Goal: Check status: Check status

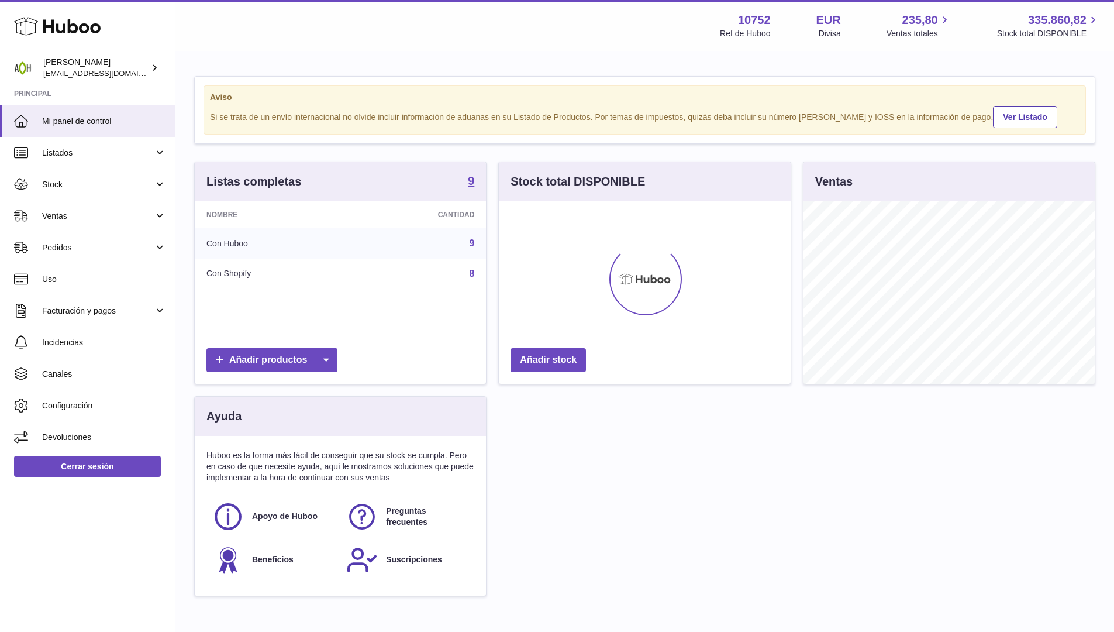
scroll to position [183, 292]
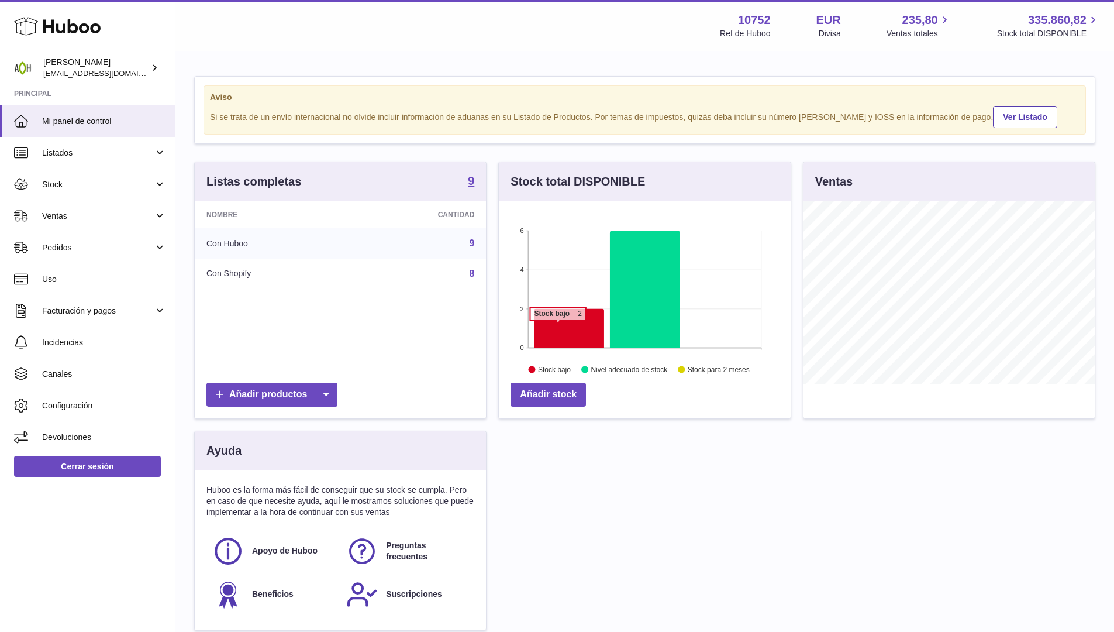
click at [558, 325] on icon at bounding box center [570, 328] width 70 height 39
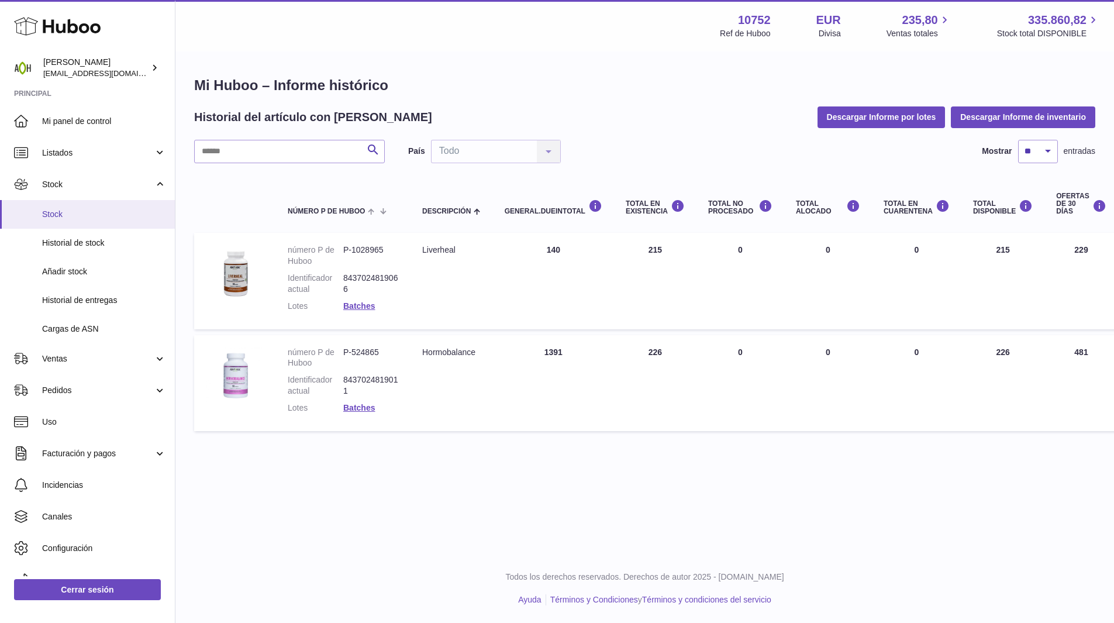
click at [70, 203] on link "Stock" at bounding box center [87, 214] width 175 height 29
click at [68, 205] on link "Stock" at bounding box center [87, 214] width 175 height 29
click at [53, 184] on span "Stock" at bounding box center [98, 184] width 112 height 11
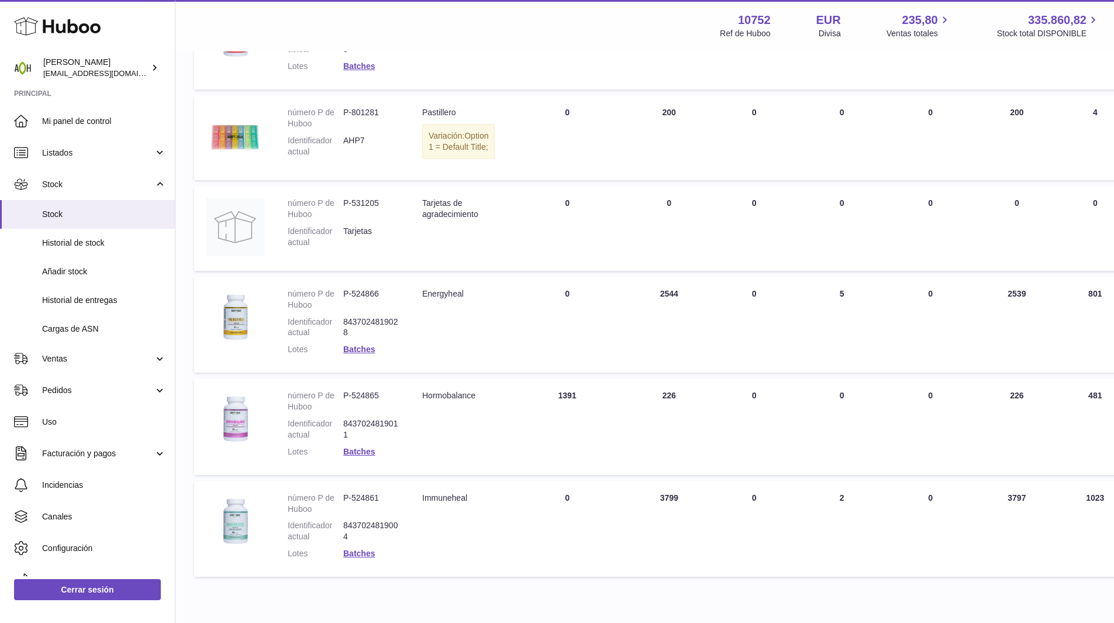
scroll to position [538, 0]
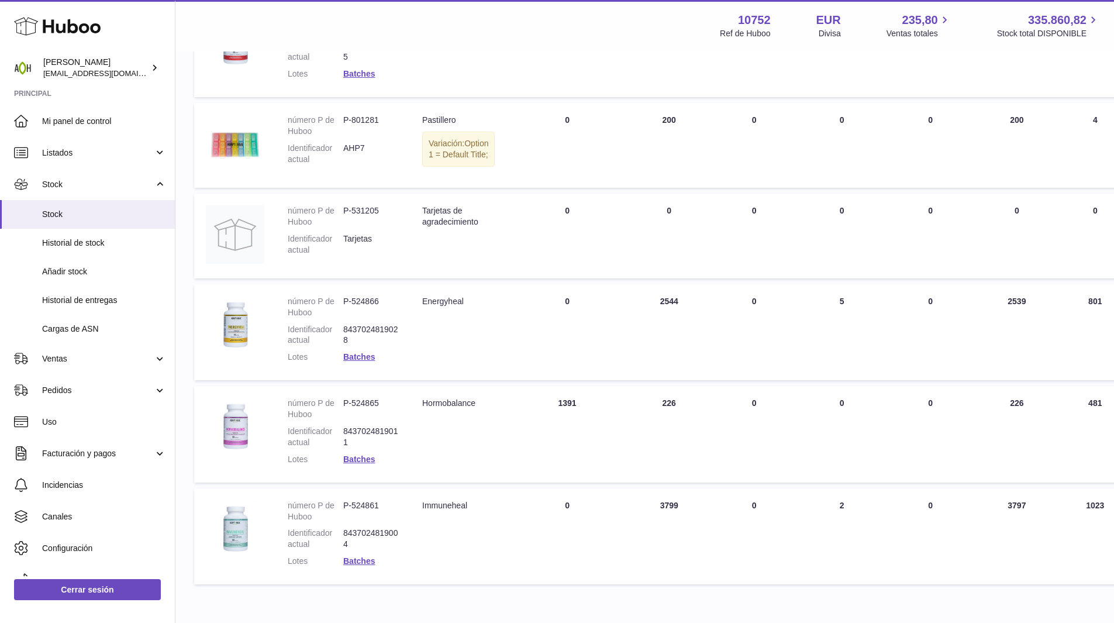
drag, startPoint x: 528, startPoint y: 218, endPoint x: 359, endPoint y: 199, distance: 170.2
click at [362, 199] on tr "número P de Huboo P-531205 Identificador actual Tarjetas Descripción Tarjetas d…" at bounding box center [779, 236] width 1171 height 85
click at [336, 205] on dt "número P de Huboo" at bounding box center [316, 216] width 56 height 22
drag, startPoint x: 389, startPoint y: 199, endPoint x: 580, endPoint y: 202, distance: 190.7
click at [580, 202] on tr "número P de Huboo P-531205 Identificador actual Tarjetas Descripción Tarjetas d…" at bounding box center [779, 236] width 1171 height 85
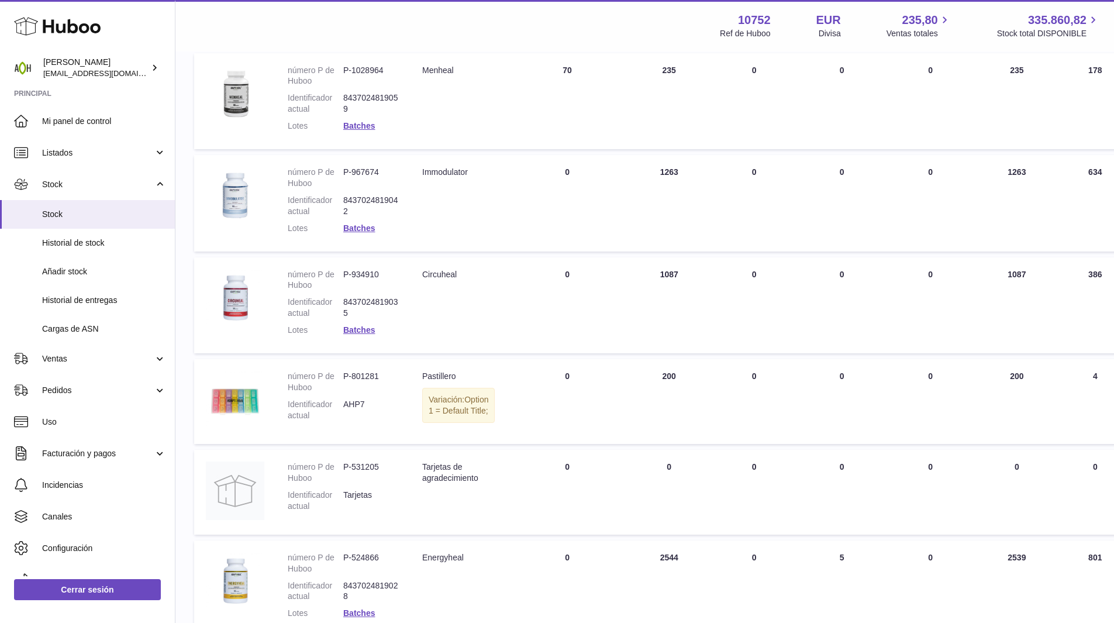
scroll to position [0, 0]
